Goal: Task Accomplishment & Management: Manage account settings

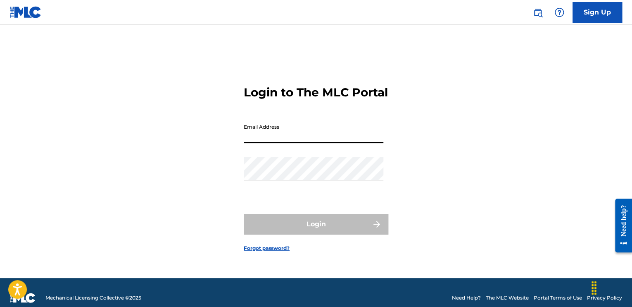
click at [263, 137] on input "Email Address" at bounding box center [314, 131] width 140 height 24
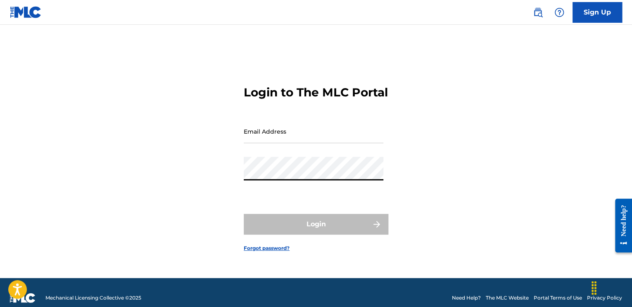
type input "[EMAIL_ADDRESS][DOMAIN_NAME]"
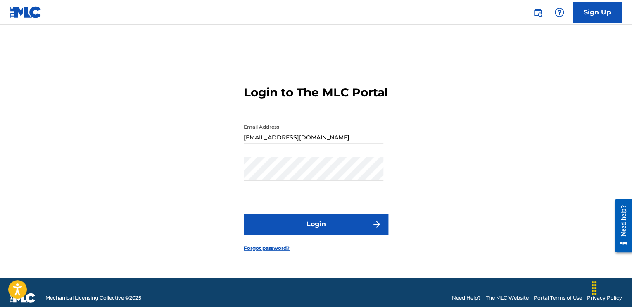
click at [326, 234] on button "Login" at bounding box center [316, 224] width 145 height 21
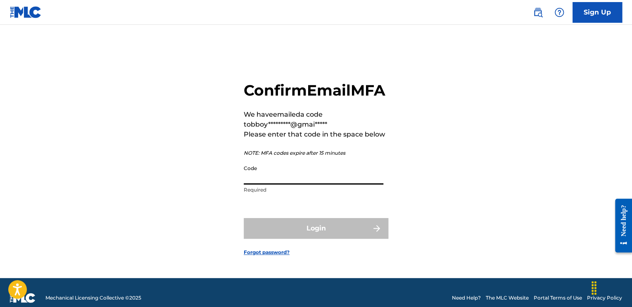
click at [278, 180] on input "Code" at bounding box center [314, 173] width 140 height 24
paste input "951134"
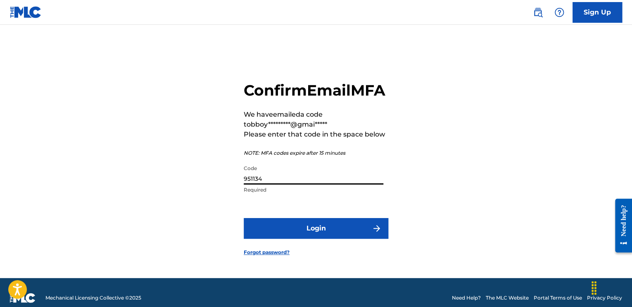
type input "951134"
click at [293, 238] on button "Login" at bounding box center [316, 228] width 145 height 21
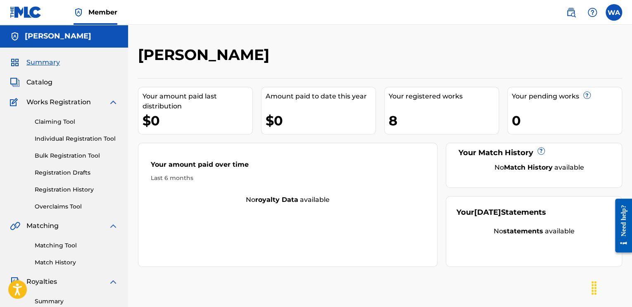
click at [60, 125] on link "Claiming Tool" at bounding box center [76, 121] width 83 height 9
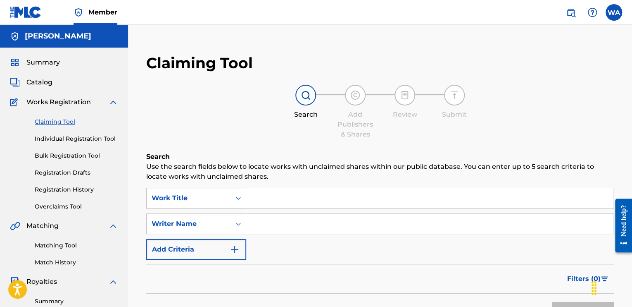
click at [275, 222] on input "Search Form" at bounding box center [429, 224] width 367 height 20
type input "[PERSON_NAME]"
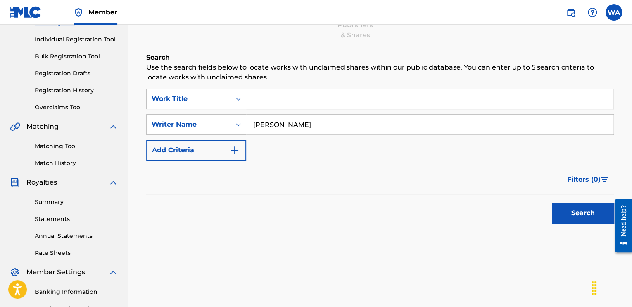
scroll to position [106, 0]
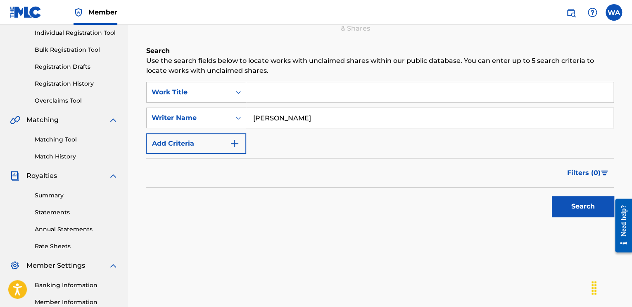
click at [588, 210] on button "Search" at bounding box center [583, 206] width 62 height 21
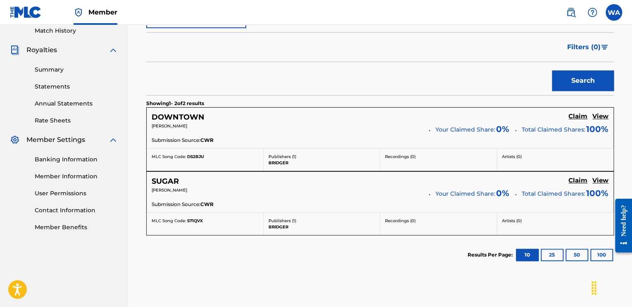
scroll to position [236, 0]
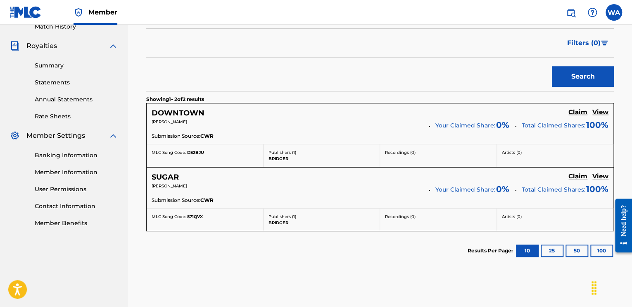
click at [576, 112] on h5 "Claim" at bounding box center [578, 112] width 19 height 8
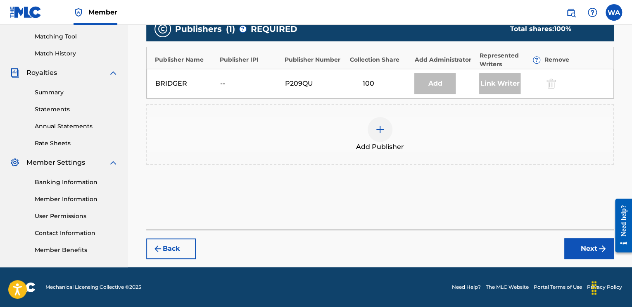
scroll to position [208, 0]
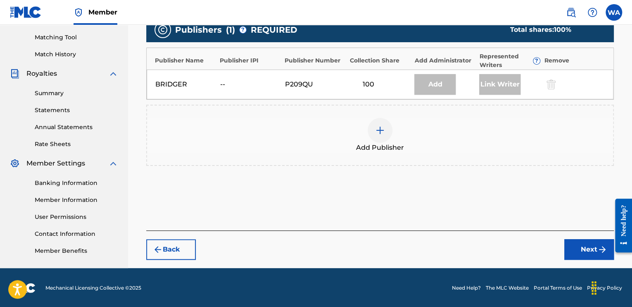
click at [582, 247] on button "Next" at bounding box center [589, 249] width 50 height 21
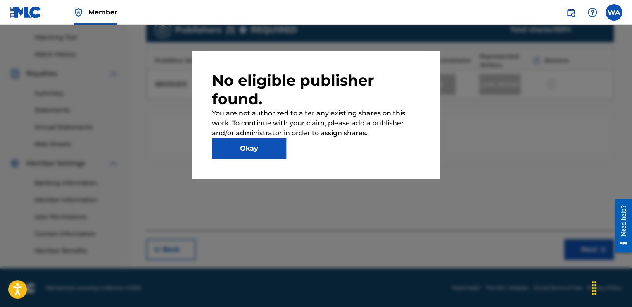
click at [255, 146] on button "Okay" at bounding box center [249, 148] width 74 height 21
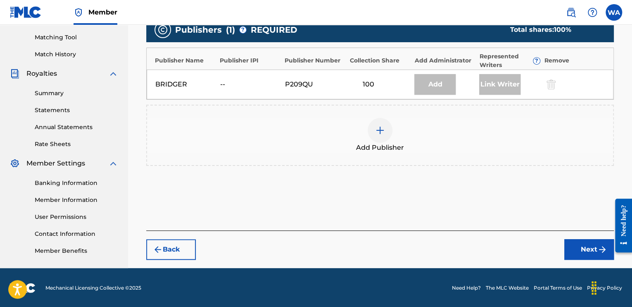
click at [422, 88] on div "Add" at bounding box center [434, 84] width 41 height 21
click at [381, 128] on img at bounding box center [380, 130] width 10 height 10
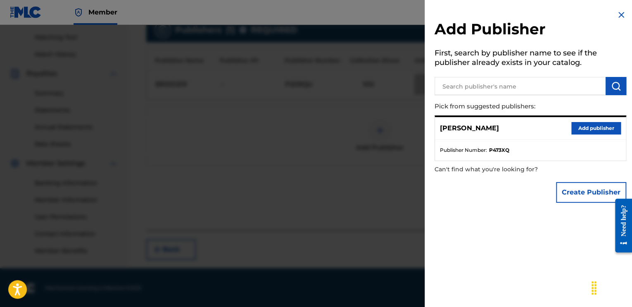
click at [597, 129] on button "Add publisher" at bounding box center [597, 128] width 50 height 12
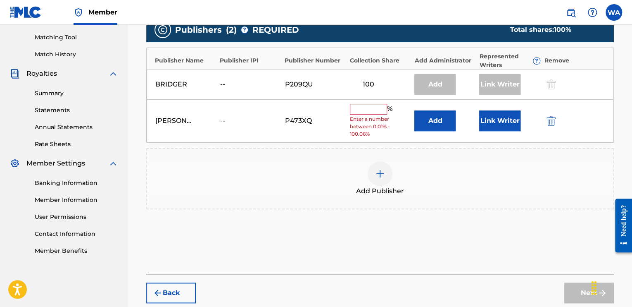
click at [382, 115] on span "Enter a number between 0.01% - 100.06%" at bounding box center [380, 126] width 61 height 22
click at [381, 110] on input "text" at bounding box center [368, 109] width 37 height 11
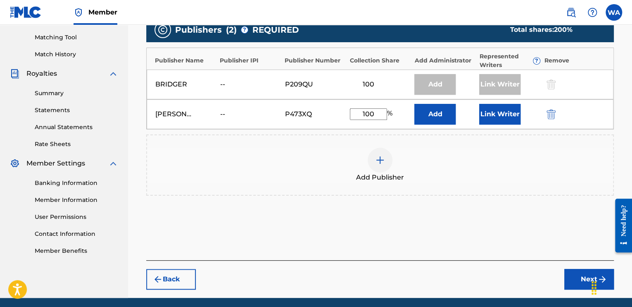
type input "100"
click at [577, 277] on button "Next" at bounding box center [589, 279] width 50 height 21
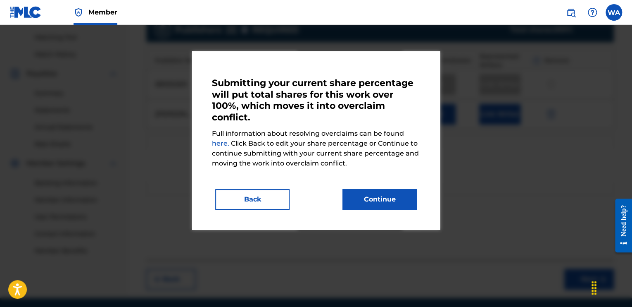
click at [363, 198] on button "Continue" at bounding box center [380, 199] width 74 height 21
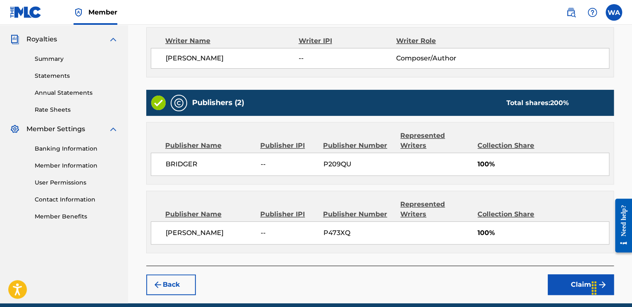
scroll to position [277, 0]
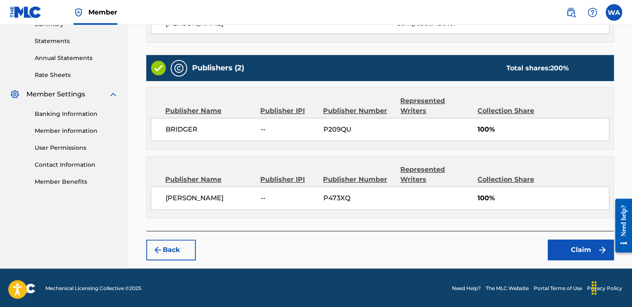
click at [574, 245] on button "Claim" at bounding box center [581, 249] width 66 height 21
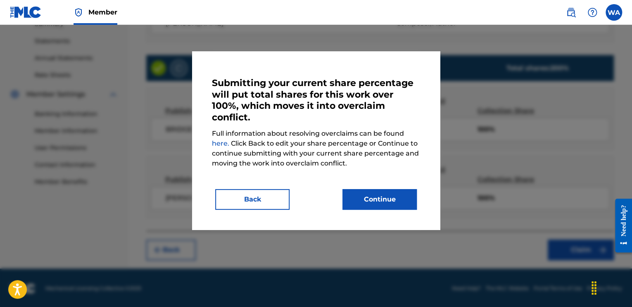
click at [390, 192] on button "Continue" at bounding box center [380, 199] width 74 height 21
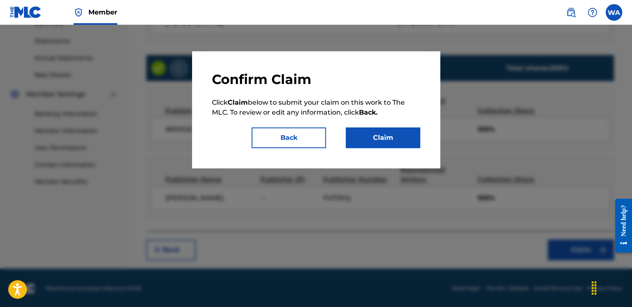
click at [370, 140] on button "Claim" at bounding box center [383, 137] width 74 height 21
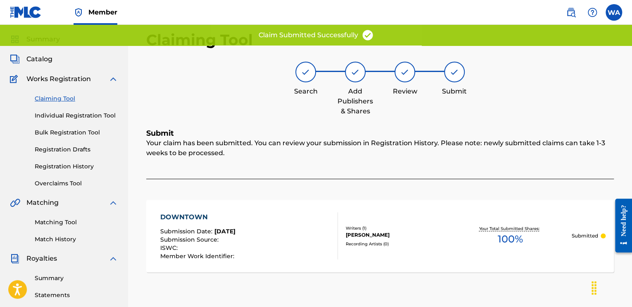
scroll to position [22, 0]
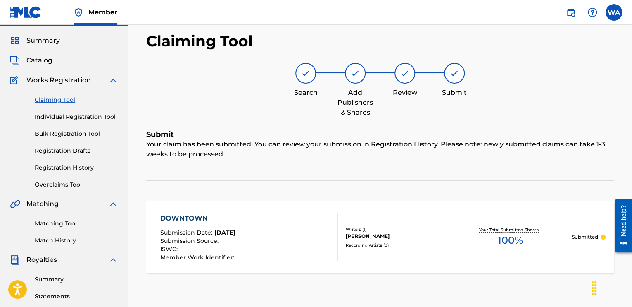
click at [60, 100] on link "Claiming Tool" at bounding box center [76, 99] width 83 height 9
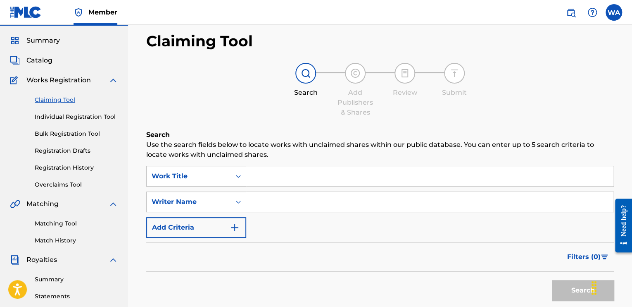
scroll to position [0, 0]
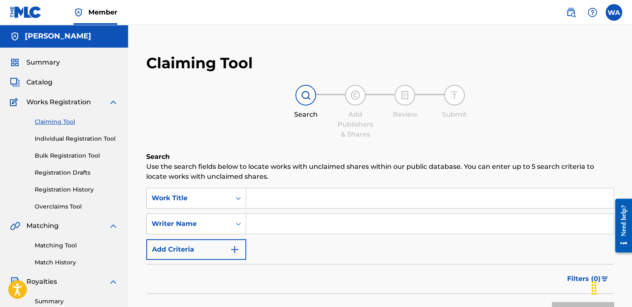
click at [297, 230] on input "Search Form" at bounding box center [429, 224] width 367 height 20
type input "[PERSON_NAME]"
click at [557, 302] on button "Search" at bounding box center [583, 312] width 62 height 21
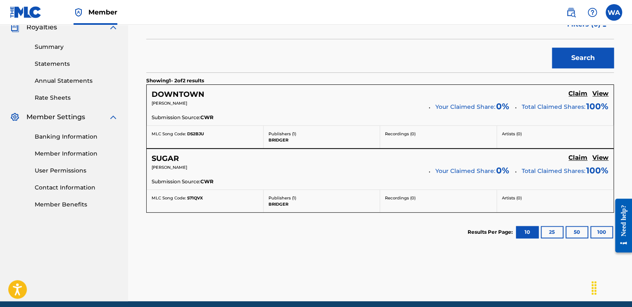
scroll to position [257, 0]
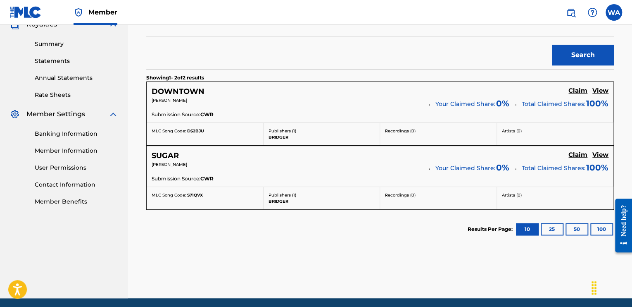
click at [557, 226] on button "25" at bounding box center [552, 229] width 23 height 12
click at [577, 225] on button "50" at bounding box center [577, 229] width 23 height 12
click at [573, 95] on h5 "Claim" at bounding box center [578, 91] width 19 height 8
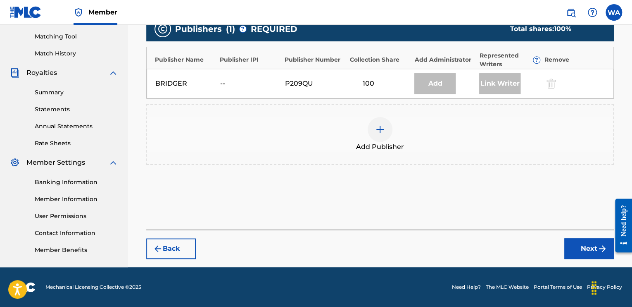
scroll to position [208, 0]
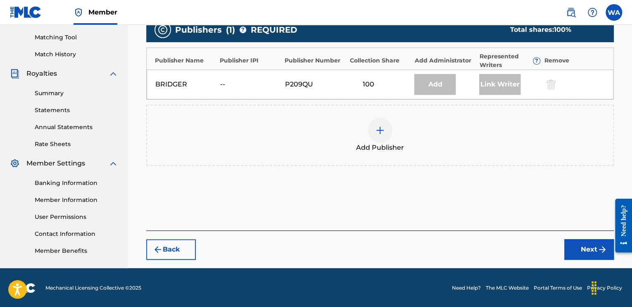
click at [372, 132] on div at bounding box center [380, 130] width 25 height 25
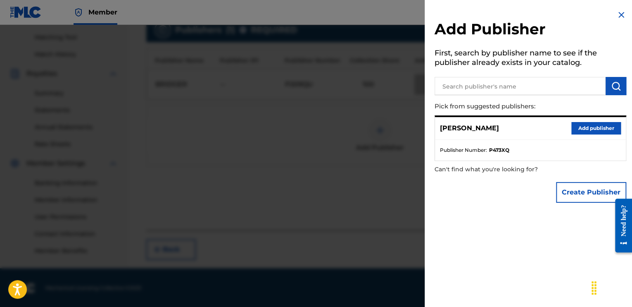
click at [581, 129] on button "Add publisher" at bounding box center [597, 128] width 50 height 12
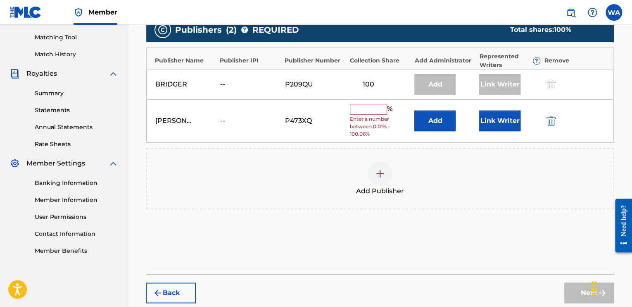
click at [375, 109] on input "text" at bounding box center [368, 109] width 37 height 11
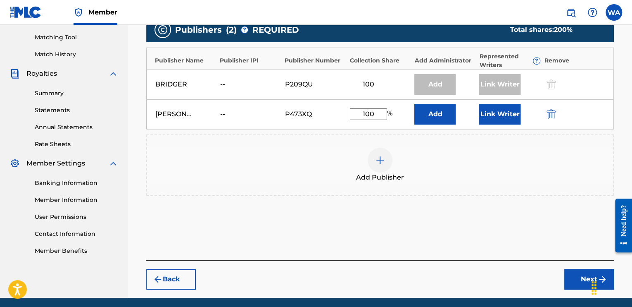
type input "100"
click at [493, 120] on button "Link Writer" at bounding box center [499, 114] width 41 height 21
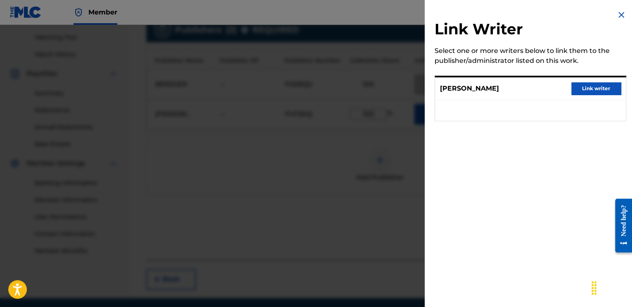
click at [586, 84] on button "Link writer" at bounding box center [597, 88] width 50 height 12
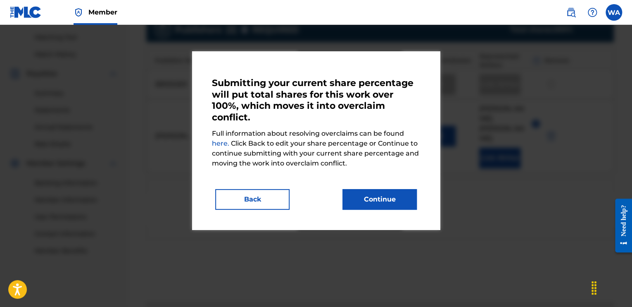
click at [380, 207] on button "Continue" at bounding box center [380, 199] width 74 height 21
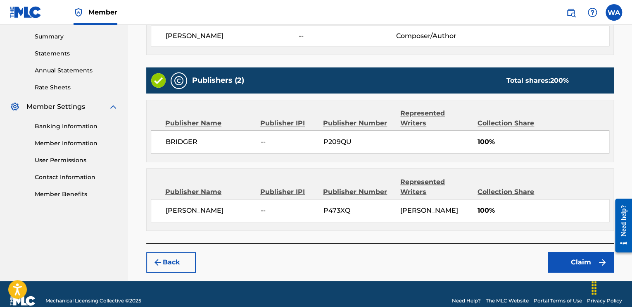
scroll to position [277, 0]
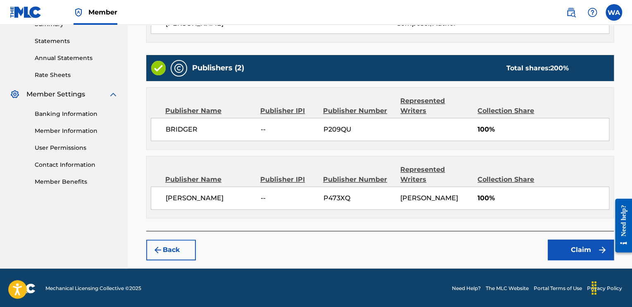
click at [586, 248] on button "Claim" at bounding box center [581, 249] width 66 height 21
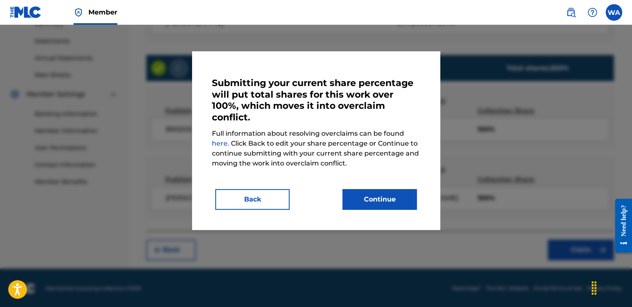
click at [357, 196] on button "Continue" at bounding box center [380, 199] width 74 height 21
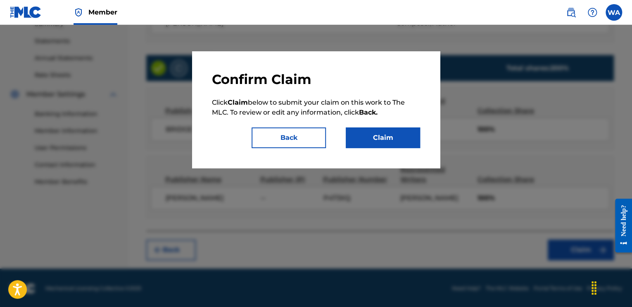
drag, startPoint x: 373, startPoint y: 148, endPoint x: 373, endPoint y: 143, distance: 4.5
click at [373, 143] on div "Confirm Claim Click Claim below to submit your claim on this work to The MLC. T…" at bounding box center [316, 109] width 248 height 117
click at [373, 143] on button "Claim" at bounding box center [383, 137] width 74 height 21
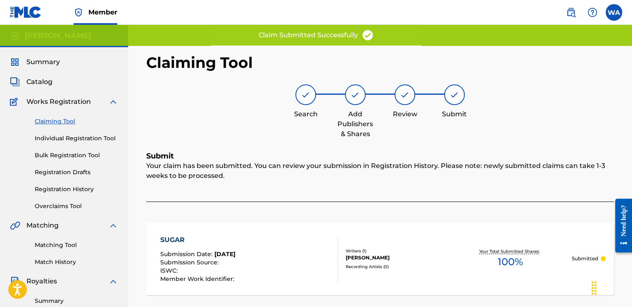
scroll to position [0, 0]
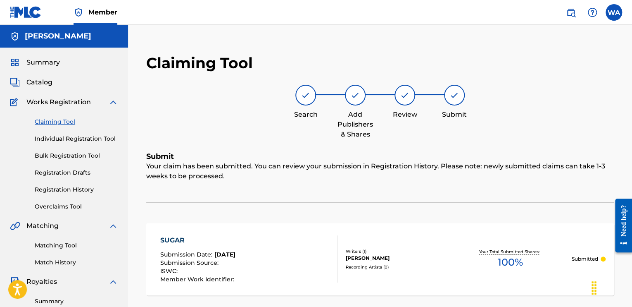
click at [52, 202] on link "Overclaims Tool" at bounding box center [76, 206] width 83 height 9
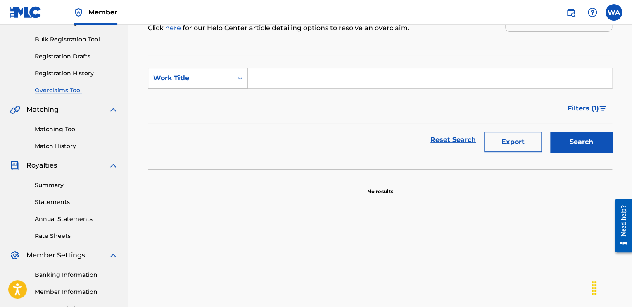
scroll to position [116, 0]
click at [240, 81] on icon "Search Form" at bounding box center [240, 78] width 8 height 8
click at [237, 81] on icon "Search Form" at bounding box center [240, 78] width 8 height 8
click at [86, 74] on link "Registration History" at bounding box center [76, 73] width 83 height 9
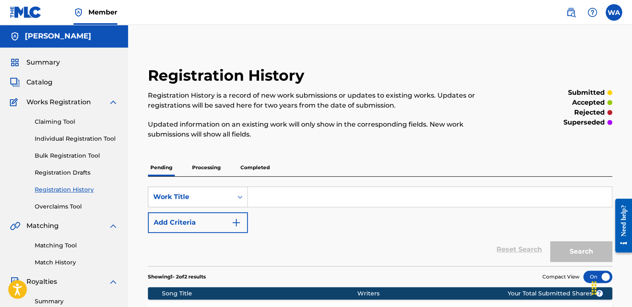
click at [30, 82] on span "Catalog" at bounding box center [39, 82] width 26 height 10
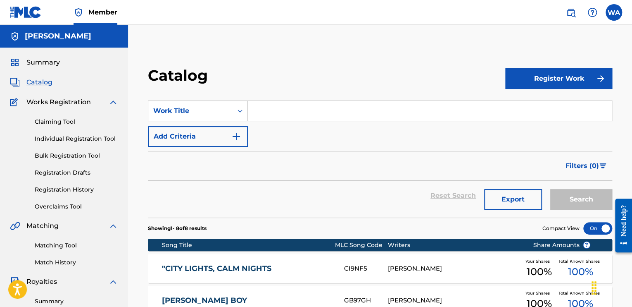
click at [69, 245] on link "Matching Tool" at bounding box center [76, 245] width 83 height 9
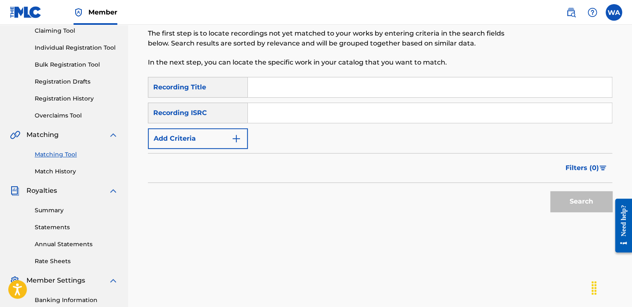
scroll to position [92, 0]
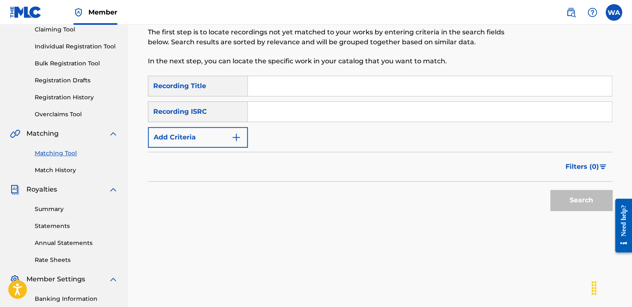
click at [297, 111] on input "Search Form" at bounding box center [430, 112] width 364 height 20
type input "SE6QE2445493"
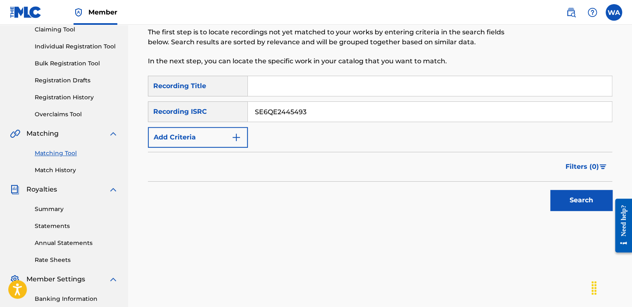
click at [562, 198] on button "Search" at bounding box center [581, 200] width 62 height 21
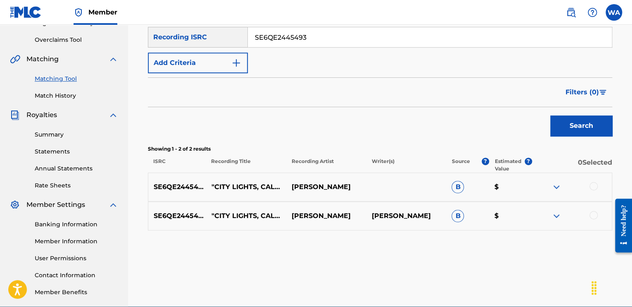
scroll to position [170, 0]
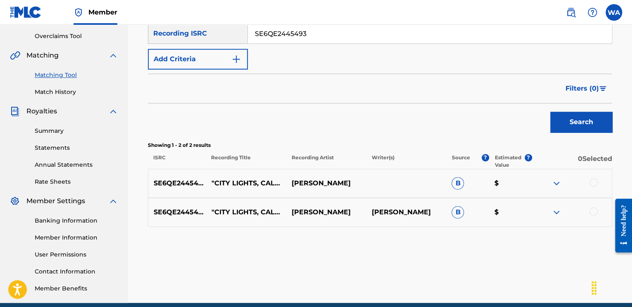
click at [557, 183] on img at bounding box center [557, 183] width 10 height 10
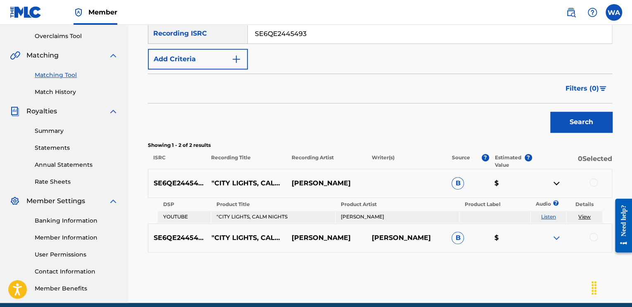
click at [557, 183] on img at bounding box center [557, 183] width 10 height 10
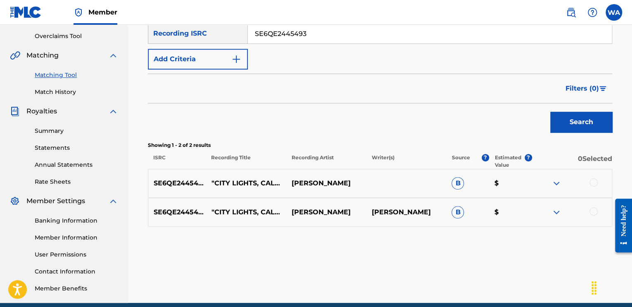
scroll to position [205, 0]
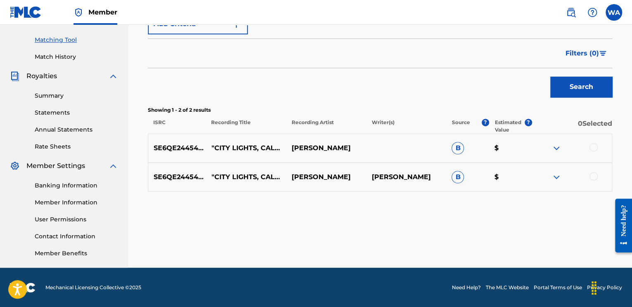
click at [69, 215] on link "User Permissions" at bounding box center [76, 219] width 83 height 9
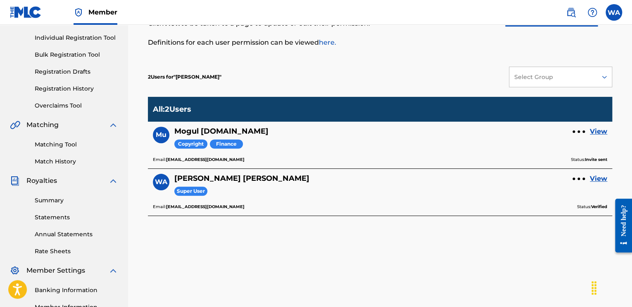
scroll to position [111, 0]
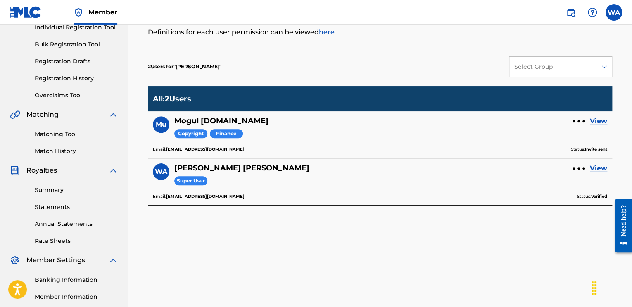
click at [76, 226] on link "Annual Statements" at bounding box center [76, 223] width 83 height 9
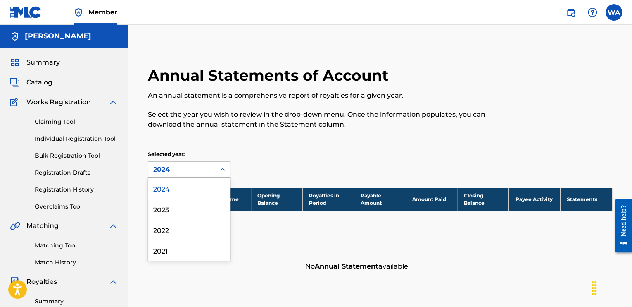
click at [222, 167] on icon at bounding box center [223, 169] width 8 height 8
click at [203, 202] on div "2023" at bounding box center [189, 208] width 82 height 21
click at [212, 172] on div "2023" at bounding box center [181, 170] width 67 height 16
click at [195, 193] on div "2024" at bounding box center [189, 188] width 82 height 21
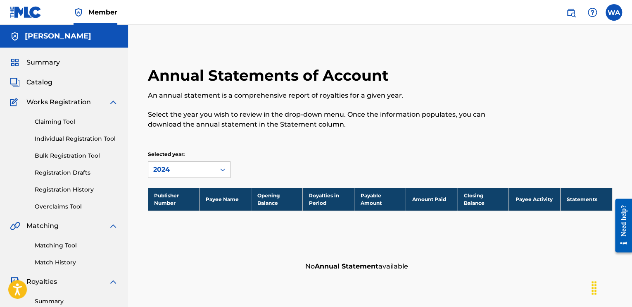
click at [83, 261] on link "Match History" at bounding box center [76, 262] width 83 height 9
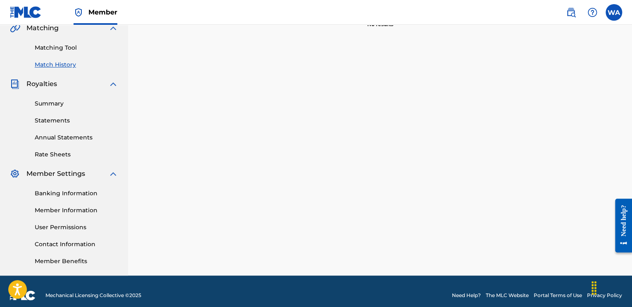
scroll to position [202, 0]
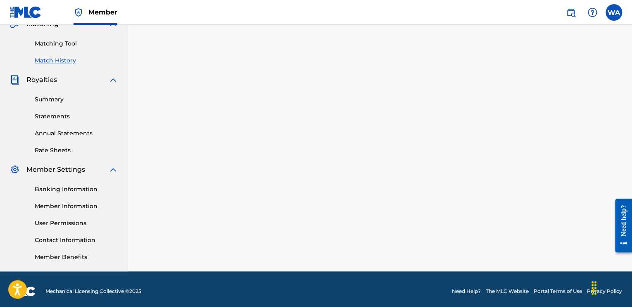
click at [64, 146] on link "Rate Sheets" at bounding box center [76, 150] width 83 height 9
